Goal: Task Accomplishment & Management: Use online tool/utility

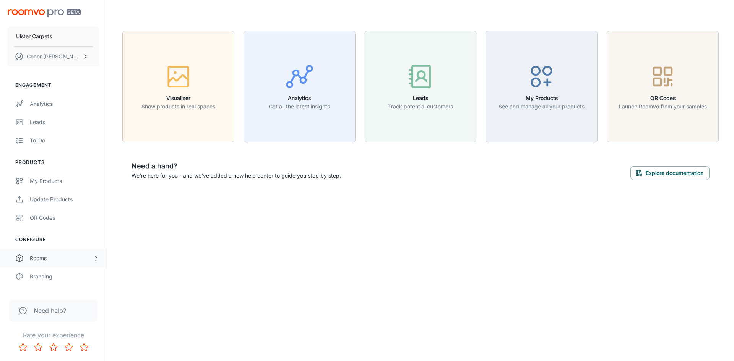
click at [47, 254] on div "Rooms" at bounding box center [61, 258] width 63 height 8
click at [35, 279] on div "My Rooms" at bounding box center [64, 276] width 69 height 8
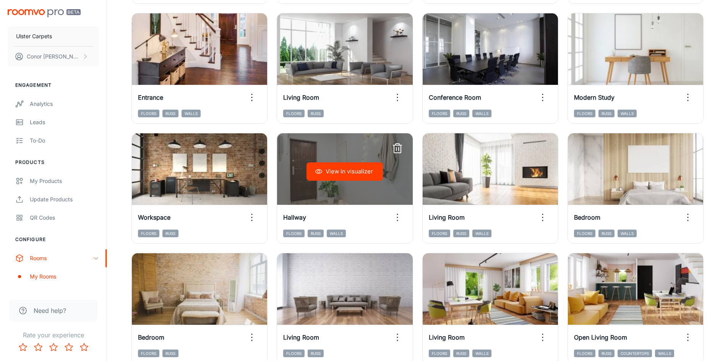
scroll to position [236, 0]
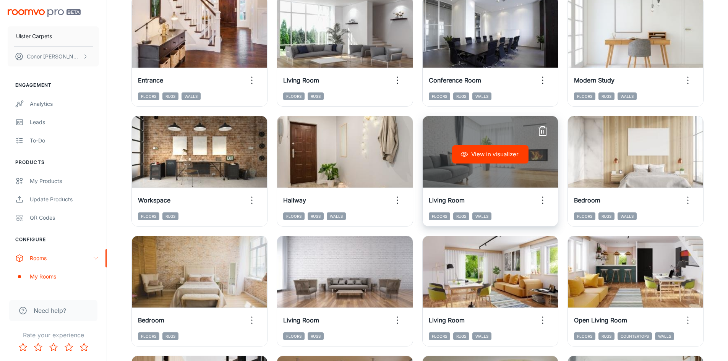
drag, startPoint x: 503, startPoint y: 152, endPoint x: 472, endPoint y: 173, distance: 37.4
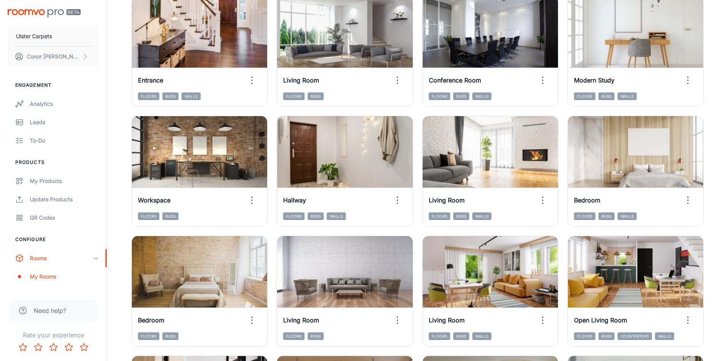
drag, startPoint x: 472, startPoint y: 173, endPoint x: 509, endPoint y: 230, distance: 67.1
click at [509, 230] on div "View in visualizer Living Room Floors Rugs Walls" at bounding box center [485, 287] width 145 height 120
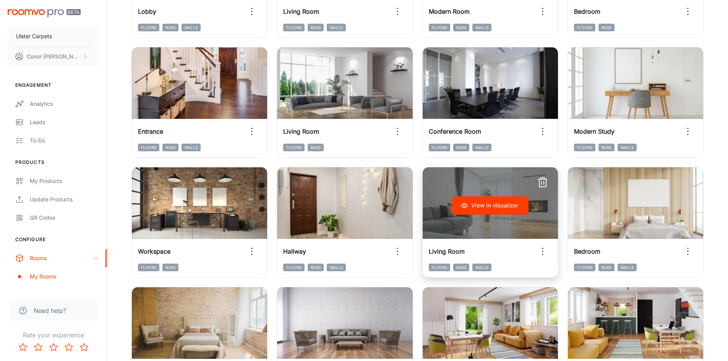
scroll to position [198, 0]
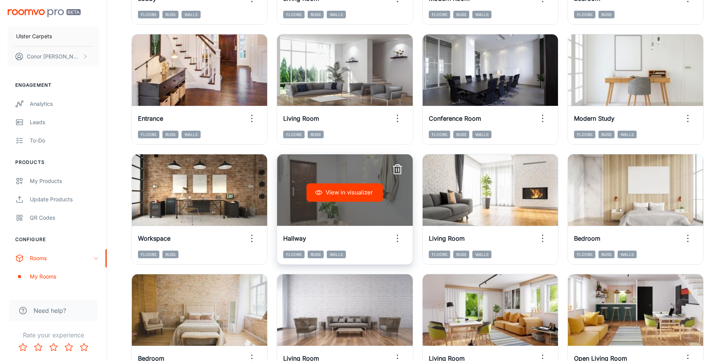
click at [347, 195] on button "View in visualizer" at bounding box center [344, 192] width 76 height 18
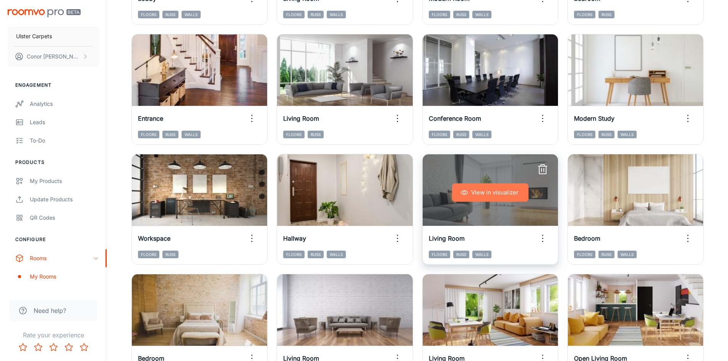
click at [469, 192] on button "View in visualizer" at bounding box center [490, 192] width 76 height 18
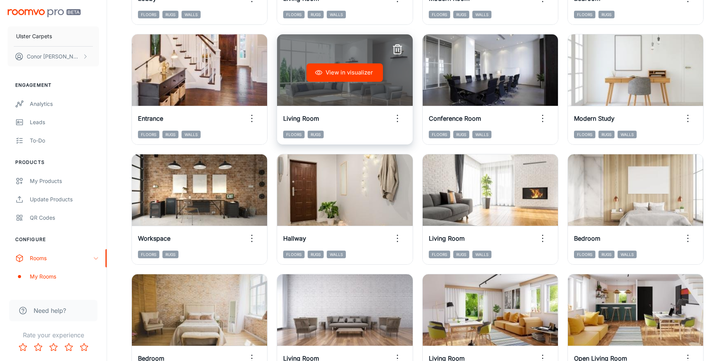
scroll to position [0, 0]
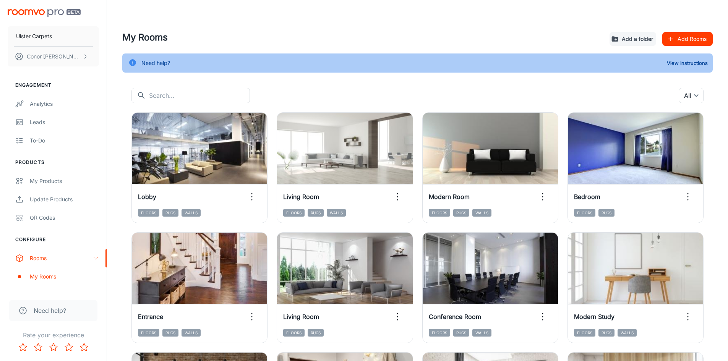
click at [54, 181] on div "My Products" at bounding box center [64, 181] width 69 height 8
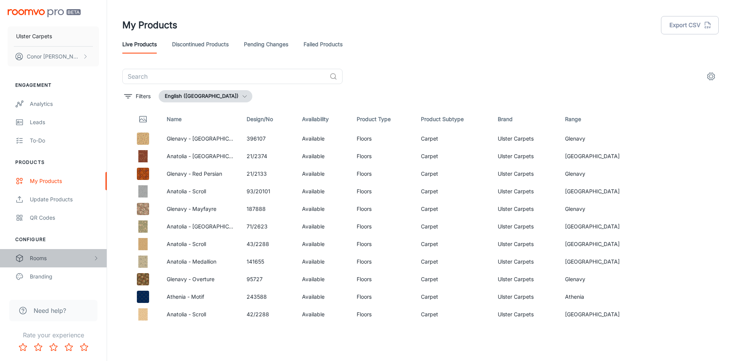
click at [55, 263] on div "Rooms" at bounding box center [53, 258] width 107 height 18
click at [55, 278] on div "My Rooms" at bounding box center [64, 276] width 69 height 8
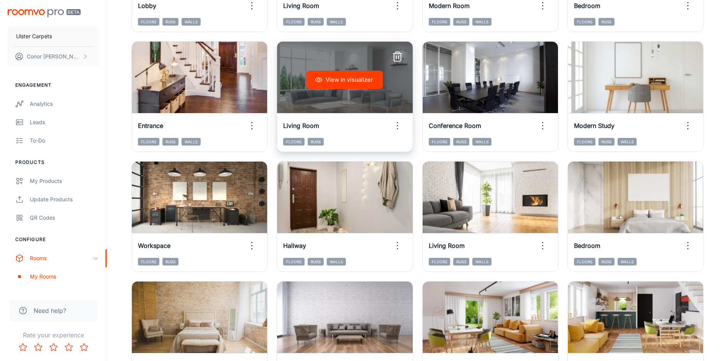
scroll to position [229, 0]
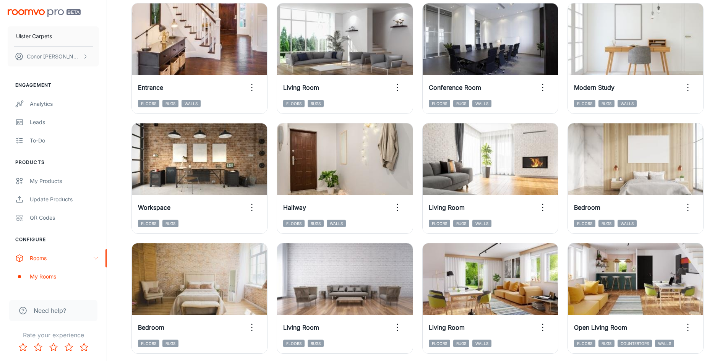
click at [342, 117] on div "View in visualizer Hallway Floors Rugs Walls" at bounding box center [339, 174] width 145 height 120
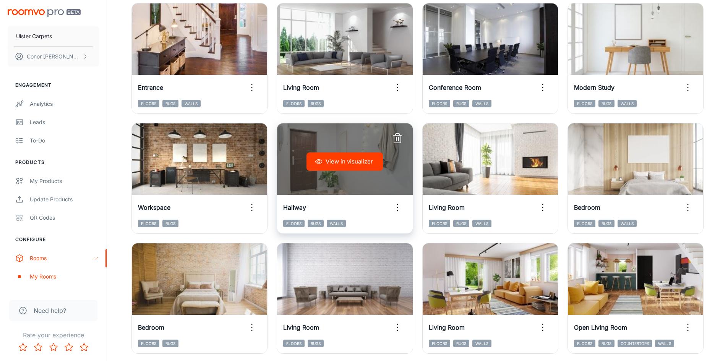
click at [347, 160] on button "View in visualizer" at bounding box center [344, 161] width 76 height 18
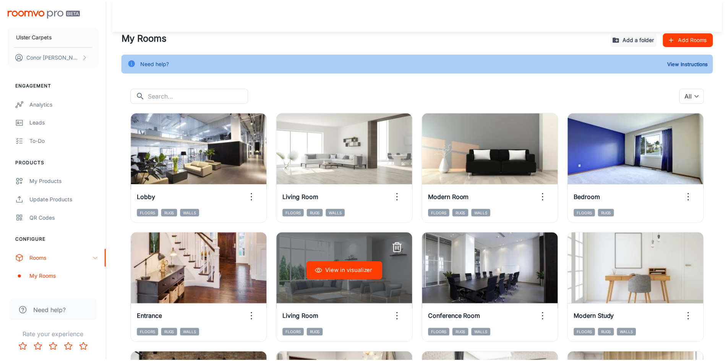
scroll to position [115, 0]
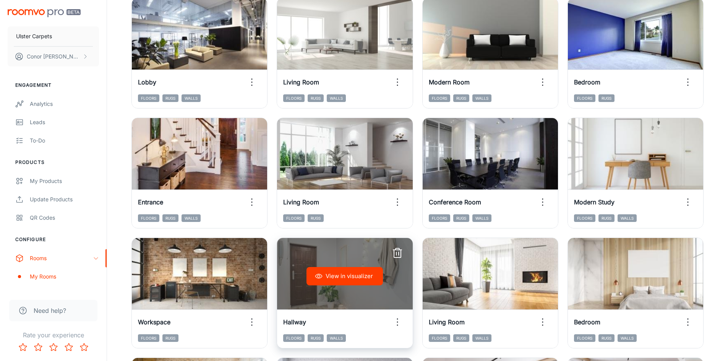
click at [334, 270] on button "View in visualizer" at bounding box center [344, 276] width 76 height 18
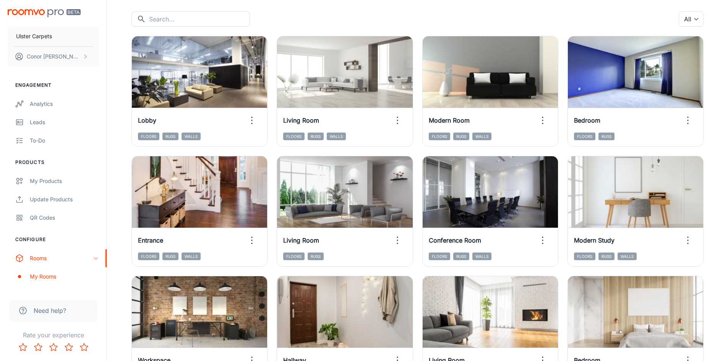
scroll to position [267, 0]
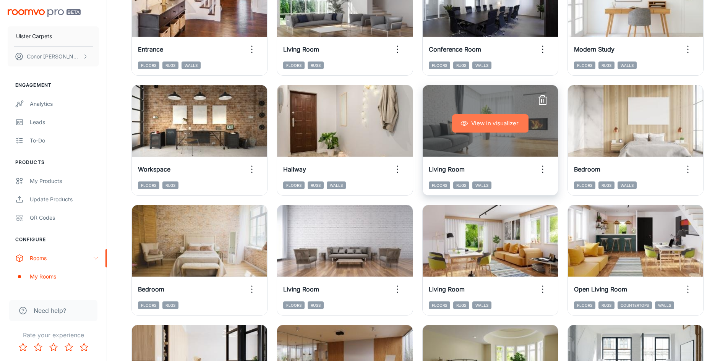
click at [482, 120] on button "View in visualizer" at bounding box center [490, 123] width 76 height 18
